Goal: Task Accomplishment & Management: Manage account settings

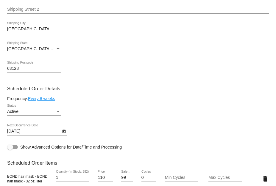
scroll to position [267, 0]
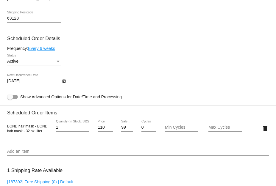
click at [49, 51] on link "Every 6 weeks" at bounding box center [41, 48] width 27 height 5
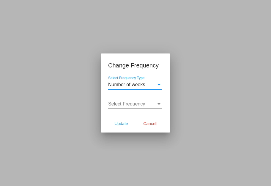
click at [158, 103] on div "Select Frequency" at bounding box center [159, 103] width 3 height 1
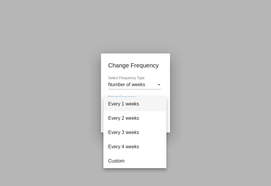
click at [158, 84] on div at bounding box center [135, 93] width 271 height 186
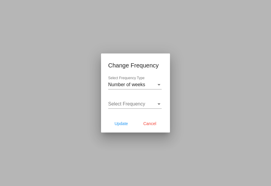
click at [160, 84] on div "Select Frequency Type" at bounding box center [159, 84] width 3 height 1
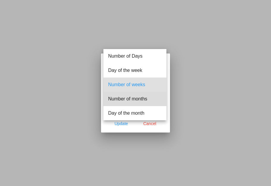
click at [144, 100] on span "Number of months" at bounding box center [134, 99] width 53 height 14
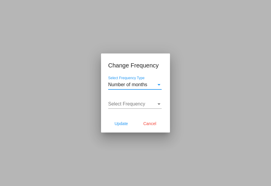
click at [157, 104] on div "Select Frequency" at bounding box center [158, 103] width 5 height 5
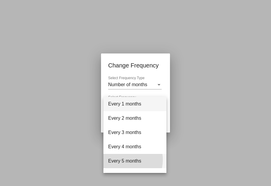
click at [125, 160] on span "Every 5 months" at bounding box center [134, 161] width 53 height 14
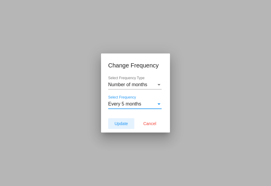
click at [124, 123] on span "Update" at bounding box center [120, 123] width 13 height 5
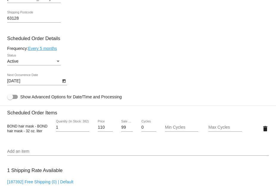
type input "[DATE]"
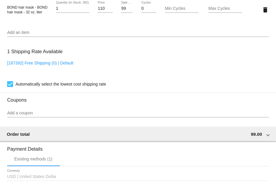
scroll to position [501, 0]
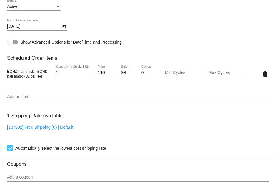
scroll to position [292, 0]
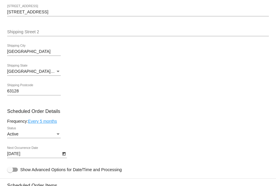
scroll to position [208, 0]
